Goal: Information Seeking & Learning: Learn about a topic

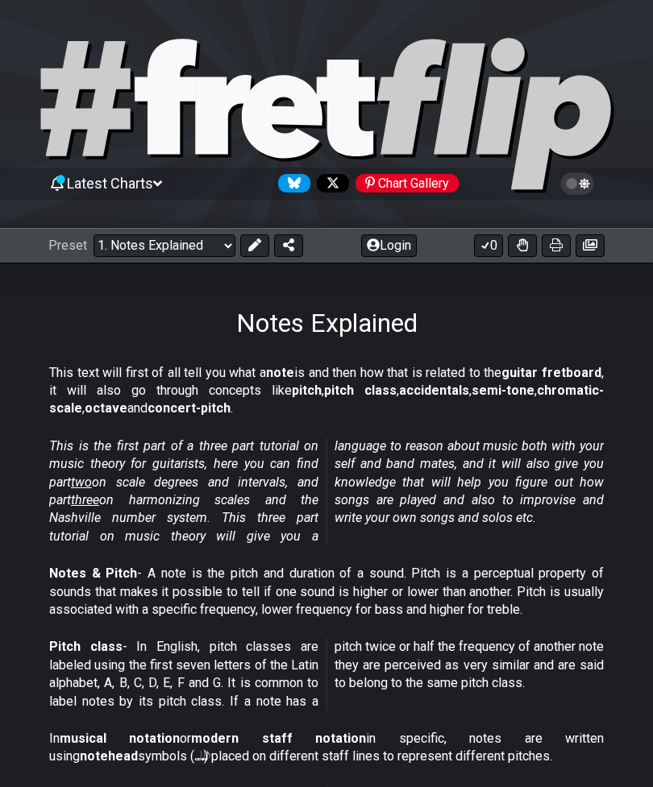
click at [129, 255] on select "Welcome to #fretflip! Initial Preset Custom Preset Minor Pentatonic Major Penta…" at bounding box center [164, 245] width 142 height 23
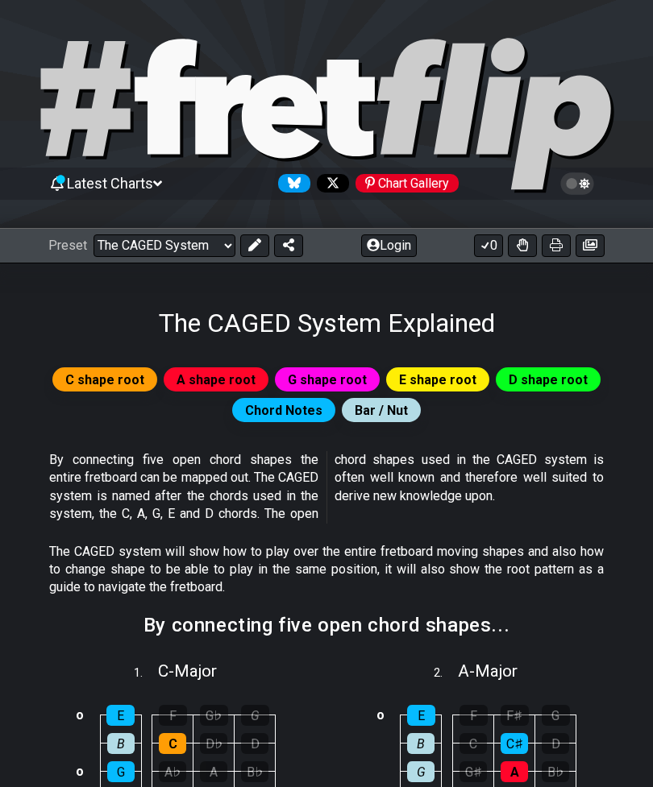
click at [116, 133] on icon at bounding box center [326, 115] width 580 height 161
select select "/welcome"
select select "C"
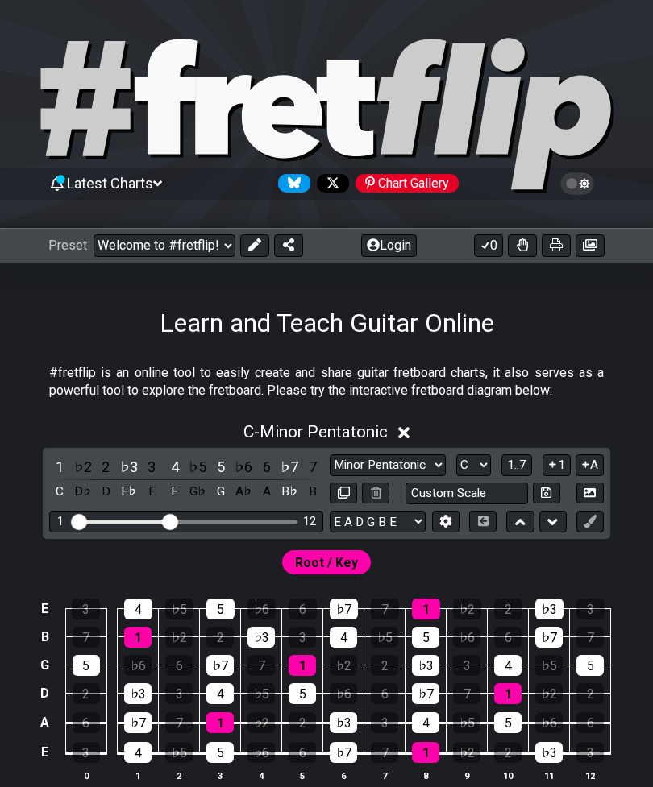
click at [84, 659] on div "5" at bounding box center [86, 665] width 27 height 21
click at [83, 653] on td "5" at bounding box center [85, 651] width 41 height 28
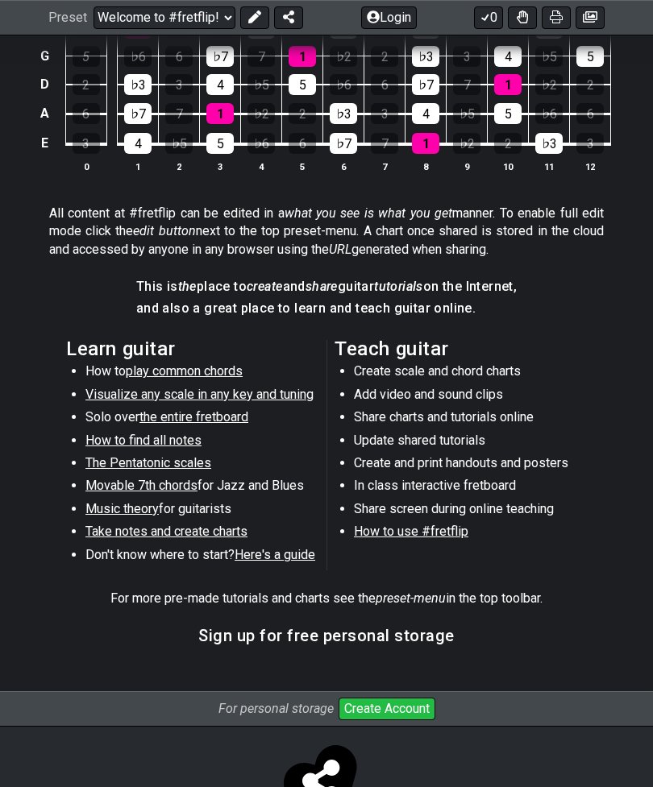
scroll to position [618, 0]
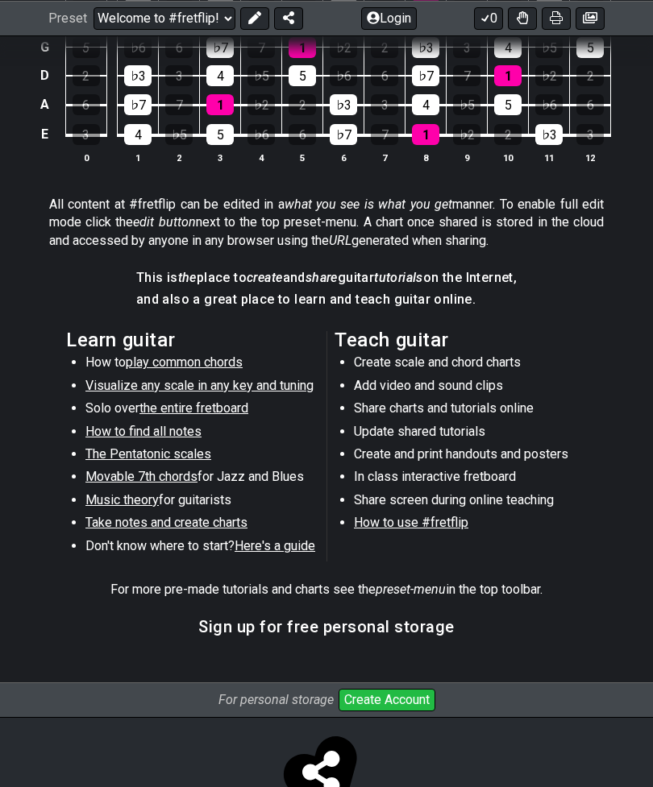
click at [109, 501] on span "Music theory" at bounding box center [121, 499] width 73 height 15
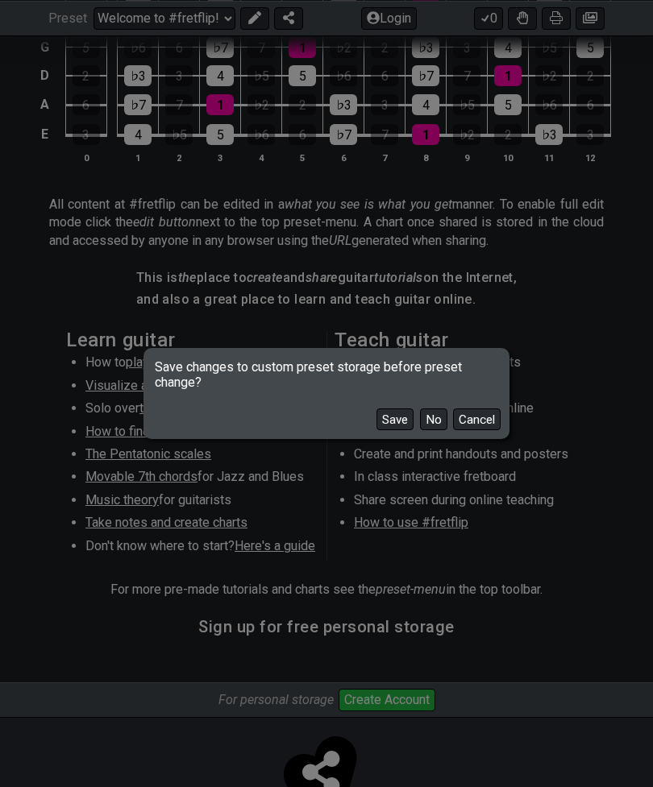
click at [439, 430] on button "No" at bounding box center [433, 419] width 27 height 22
select select "/scale-degrees-and-intervals"
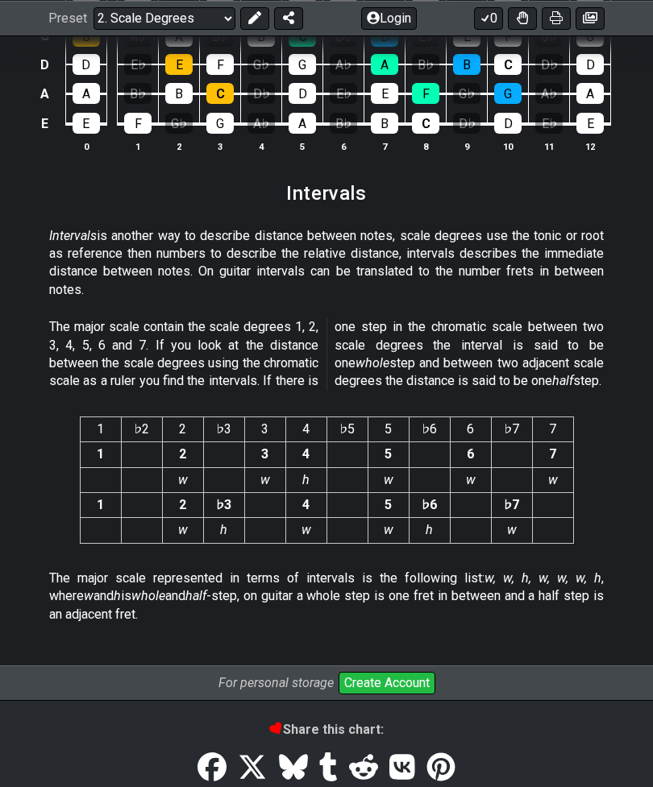
scroll to position [4050, 0]
